Goal: Check status: Check status

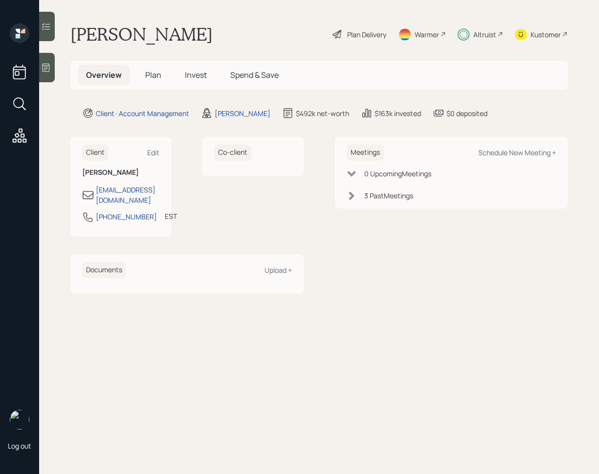
click at [202, 75] on span "Invest" at bounding box center [196, 74] width 22 height 11
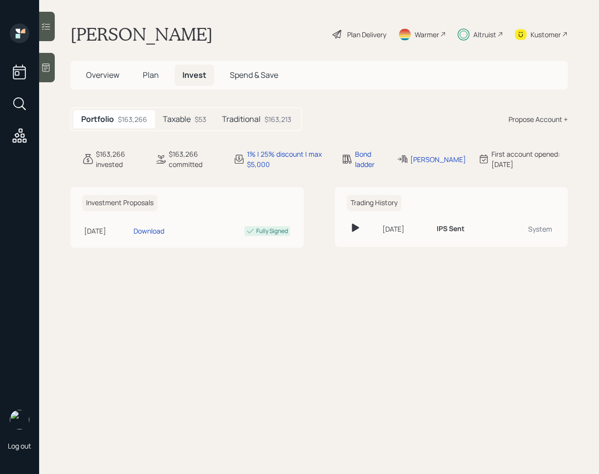
click at [52, 23] on div at bounding box center [47, 26] width 16 height 29
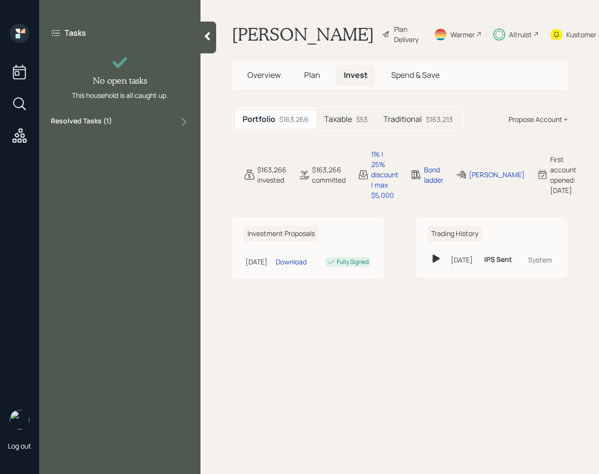
click at [124, 117] on div "Resolved Tasks ( 1 )" at bounding box center [120, 122] width 138 height 12
